Goal: Check status

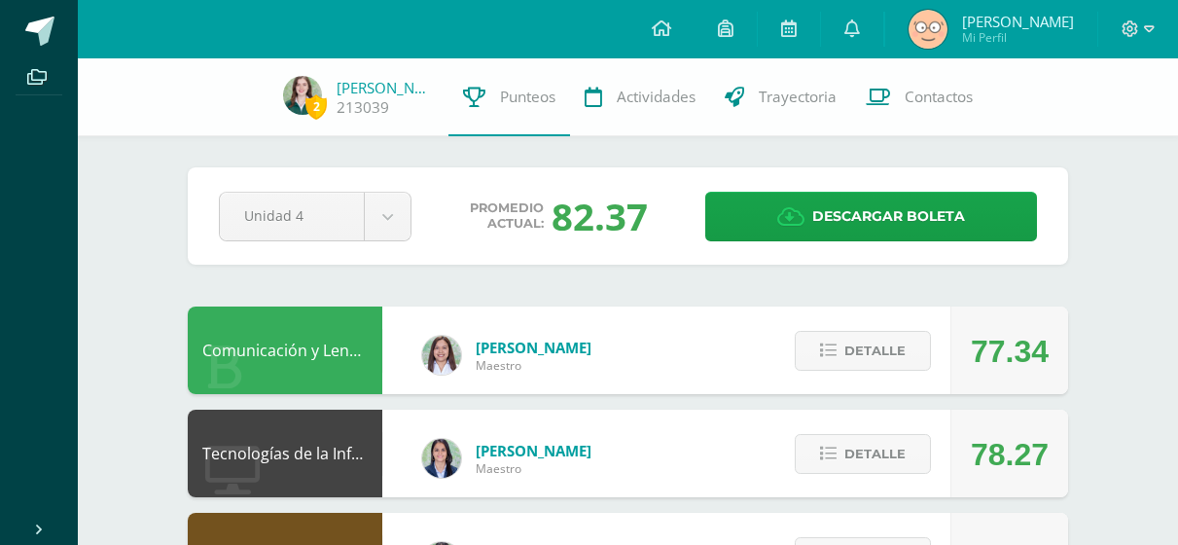
scroll to position [927, 0]
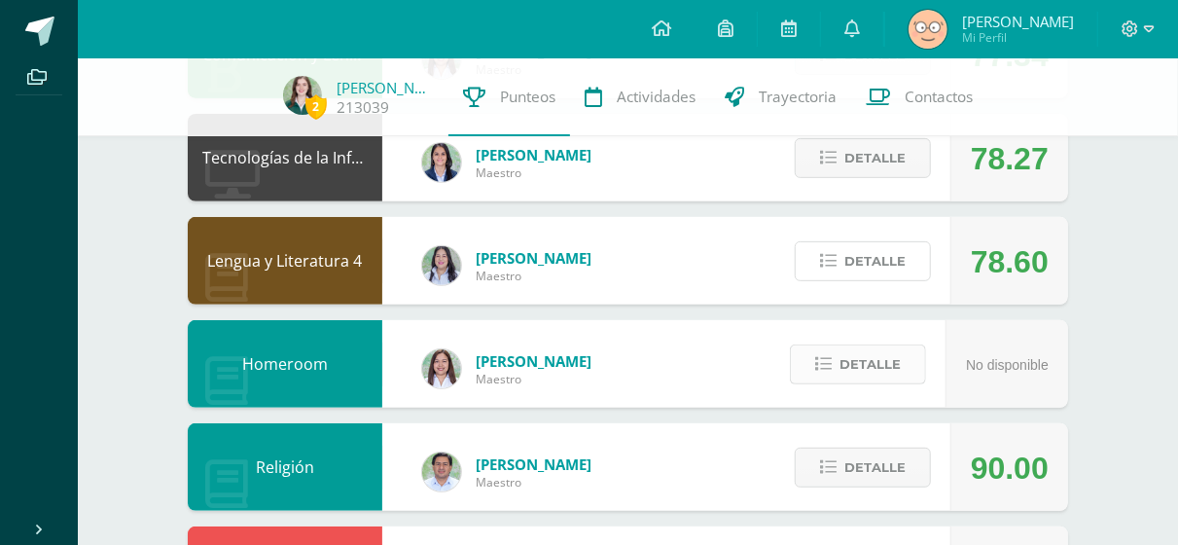
click at [858, 253] on span "Detalle" at bounding box center [875, 261] width 61 height 36
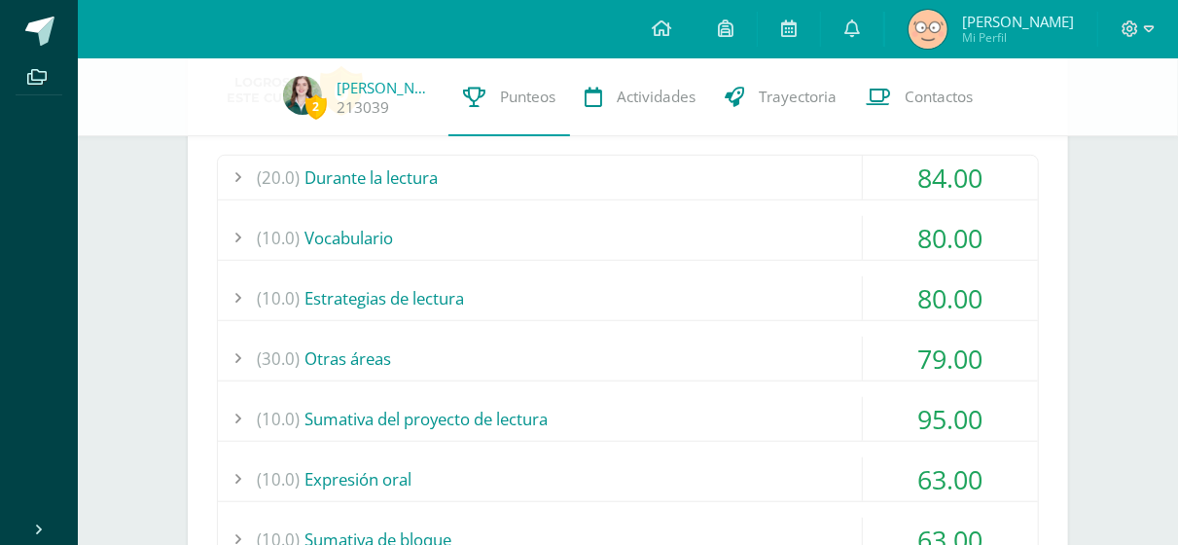
scroll to position [572, 0]
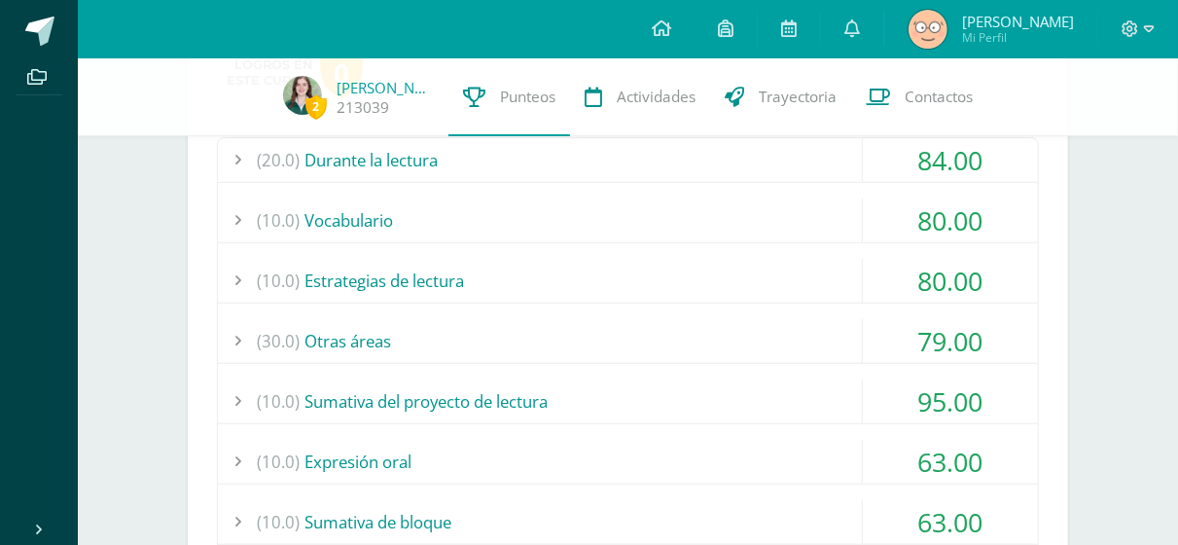
click at [740, 319] on div "(30.0) Otras áreas" at bounding box center [628, 341] width 820 height 44
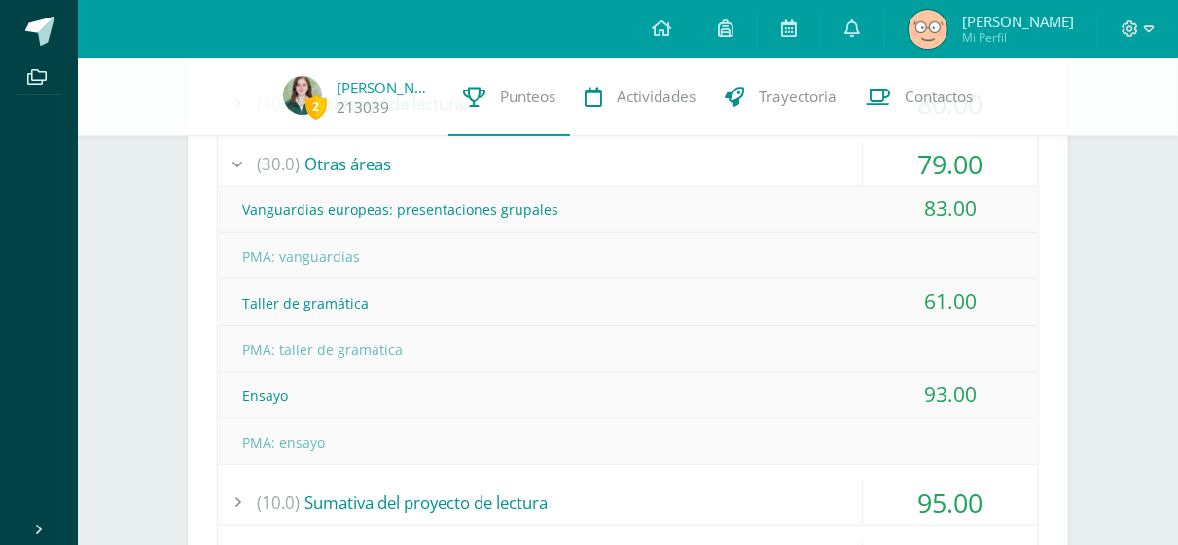
scroll to position [687, 0]
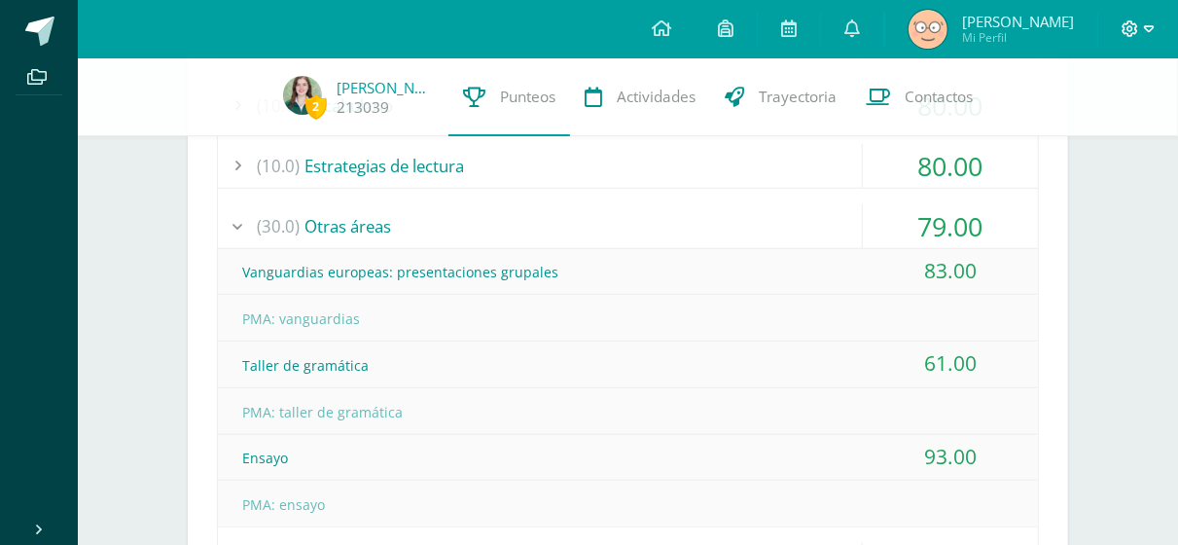
click at [1153, 34] on icon at bounding box center [1149, 29] width 11 height 18
click at [1117, 124] on span "Cerrar sesión" at bounding box center [1088, 133] width 88 height 18
